Goal: Task Accomplishment & Management: Manage account settings

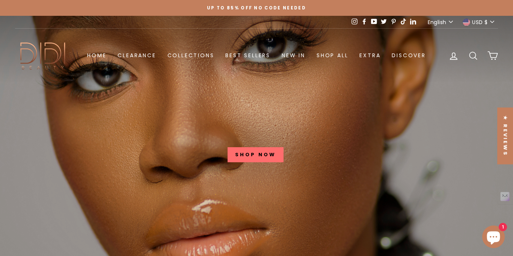
click at [489, 22] on button "USD $" at bounding box center [480, 22] width 38 height 12
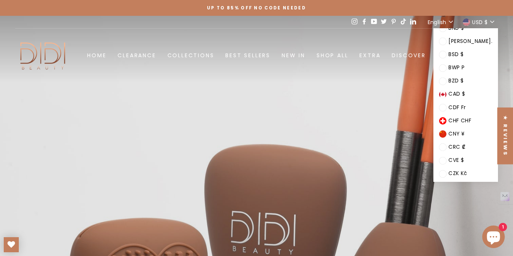
scroll to position [165, 0]
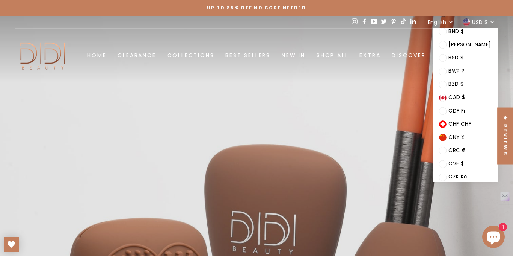
click at [465, 97] on span "CAD $" at bounding box center [457, 97] width 17 height 9
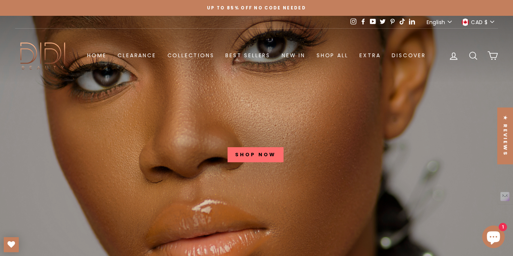
click at [486, 21] on span "CAD $" at bounding box center [479, 22] width 17 height 8
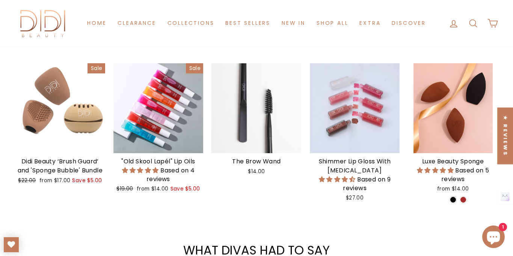
scroll to position [756, 0]
